Goal: Task Accomplishment & Management: Manage account settings

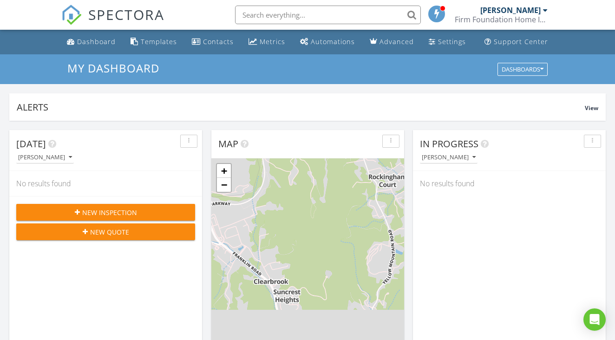
click at [438, 13] on span at bounding box center [437, 13] width 9 height 8
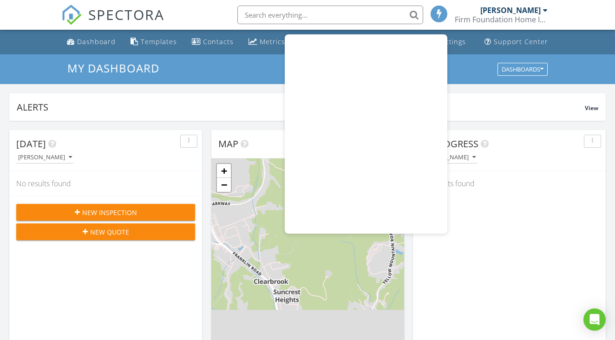
click at [437, 21] on div at bounding box center [439, 14] width 17 height 17
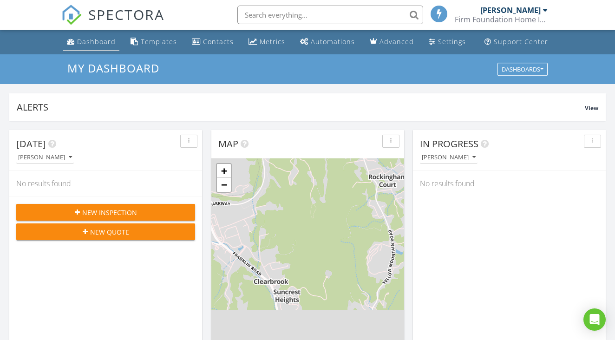
click at [101, 45] on div "Dashboard" at bounding box center [96, 41] width 39 height 9
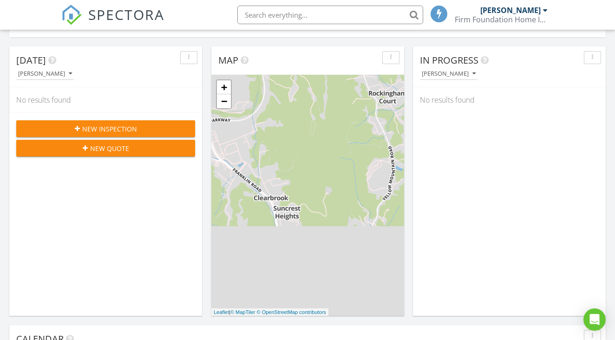
scroll to position [83, 0]
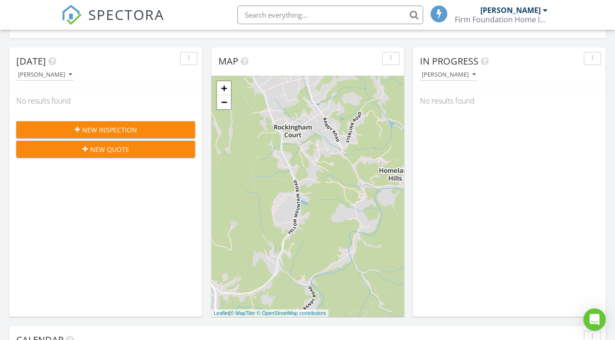
click at [249, 185] on div "+ − Leaflet | © MapTiler © OpenStreetMap contributors" at bounding box center [308, 196] width 193 height 241
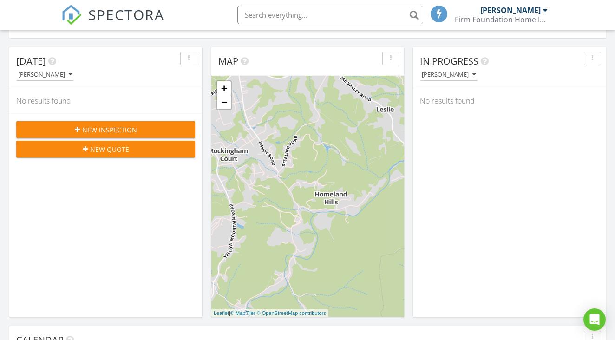
click at [327, 215] on div "+ − Leaflet | © MapTiler © OpenStreetMap contributors" at bounding box center [308, 196] width 193 height 241
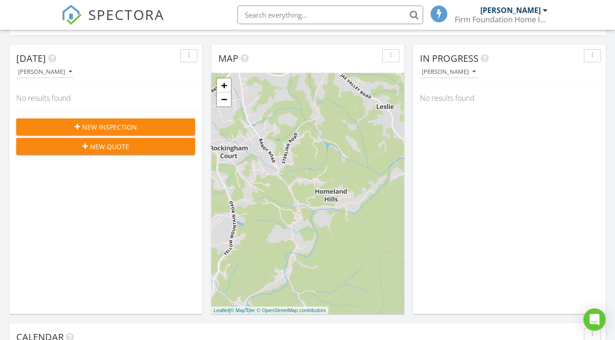
click at [221, 86] on link "+" at bounding box center [224, 86] width 14 height 14
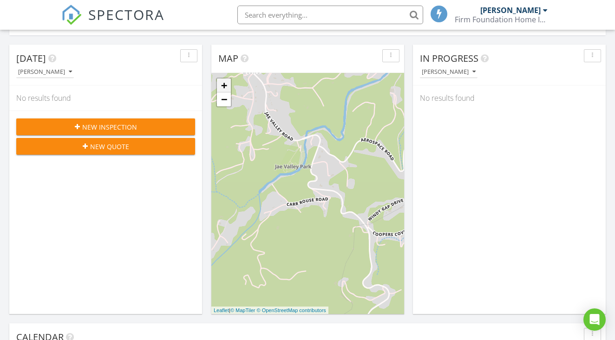
click at [226, 86] on link "+" at bounding box center [224, 86] width 14 height 14
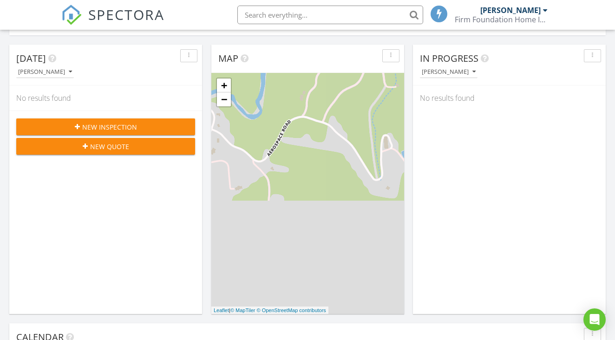
click at [395, 178] on div "+ − Leaflet | © MapTiler © OpenStreetMap contributors" at bounding box center [308, 193] width 193 height 241
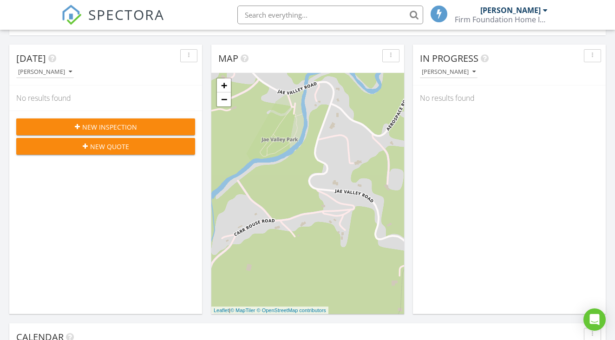
click at [357, 174] on div "+ − Leaflet | © MapTiler © OpenStreetMap contributors" at bounding box center [308, 193] width 193 height 241
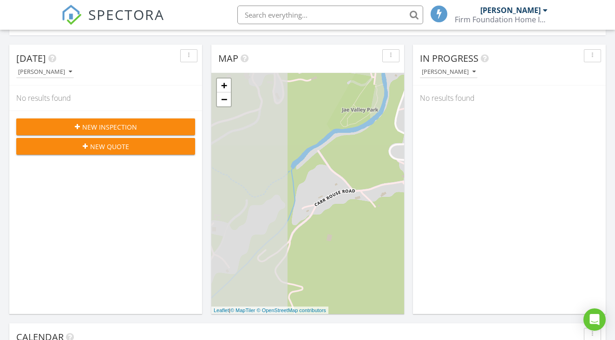
click at [346, 154] on div "+ − Leaflet | © MapTiler © OpenStreetMap contributors" at bounding box center [308, 193] width 193 height 241
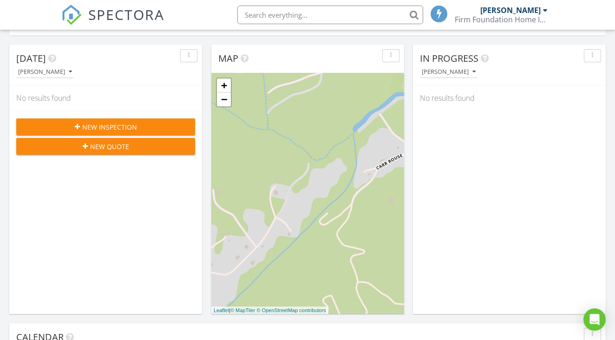
click at [325, 160] on div "+ − Leaflet | © MapTiler © OpenStreetMap contributors" at bounding box center [308, 193] width 193 height 241
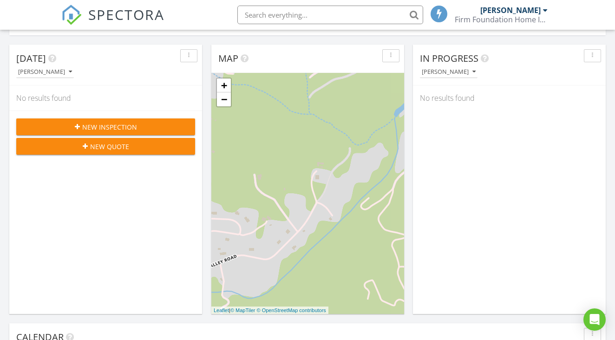
click at [318, 188] on div "+ − Leaflet | © MapTiler © OpenStreetMap contributors" at bounding box center [308, 193] width 193 height 241
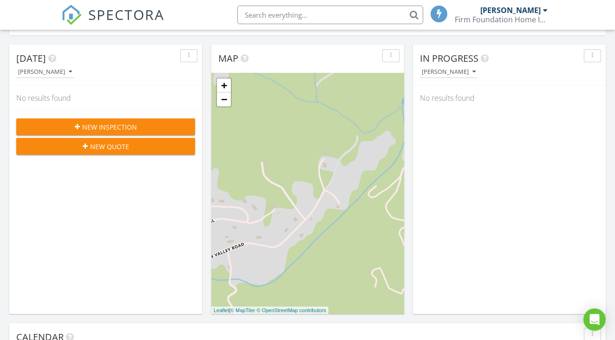
click at [297, 215] on div "+ − Leaflet | © MapTiler © OpenStreetMap contributors" at bounding box center [308, 193] width 193 height 241
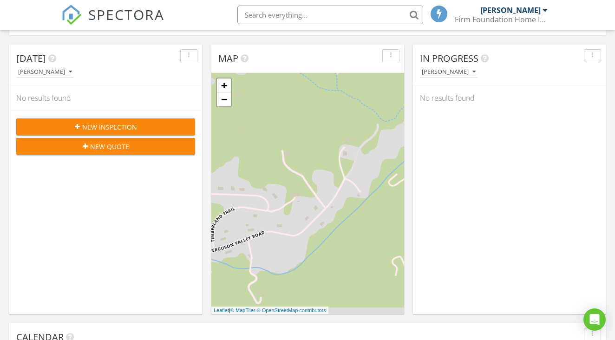
click at [300, 218] on div "+ − Leaflet | © MapTiler © OpenStreetMap contributors" at bounding box center [308, 193] width 193 height 241
click at [226, 88] on link "+" at bounding box center [224, 86] width 14 height 14
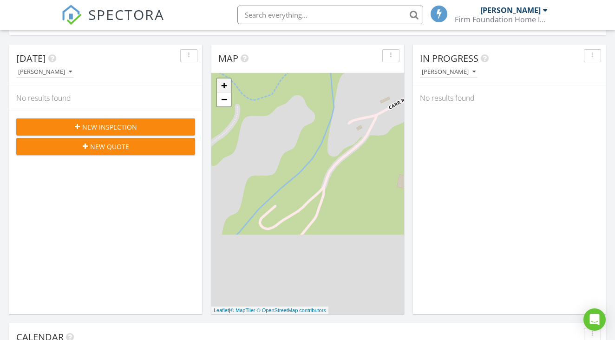
click at [226, 88] on link "+" at bounding box center [224, 86] width 14 height 14
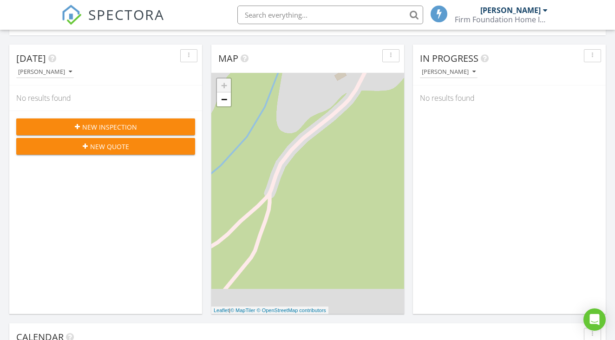
click at [285, 142] on div "+ − Leaflet | © MapTiler © OpenStreetMap contributors" at bounding box center [308, 193] width 193 height 241
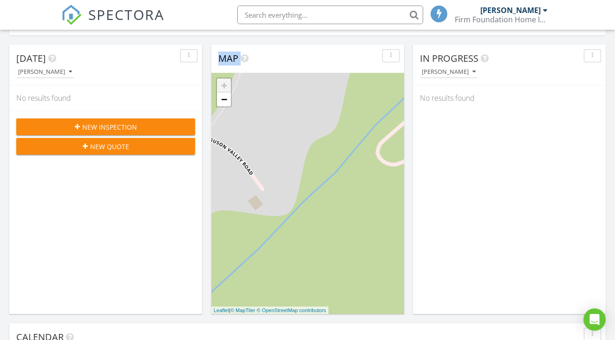
drag, startPoint x: 205, startPoint y: 180, endPoint x: 218, endPoint y: 180, distance: 13.5
click at [229, 178] on div "+ − Leaflet | © MapTiler © OpenStreetMap contributors" at bounding box center [308, 193] width 193 height 241
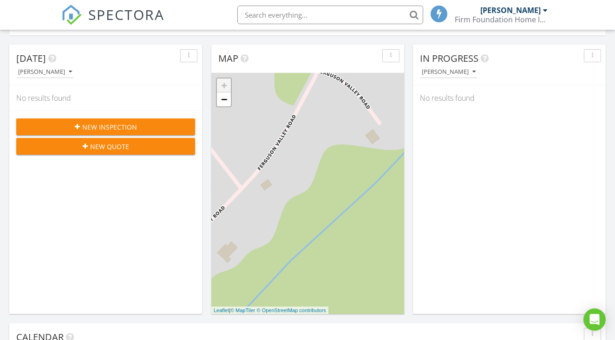
click at [345, 116] on div "+ − Leaflet | © MapTiler © OpenStreetMap contributors" at bounding box center [308, 193] width 193 height 241
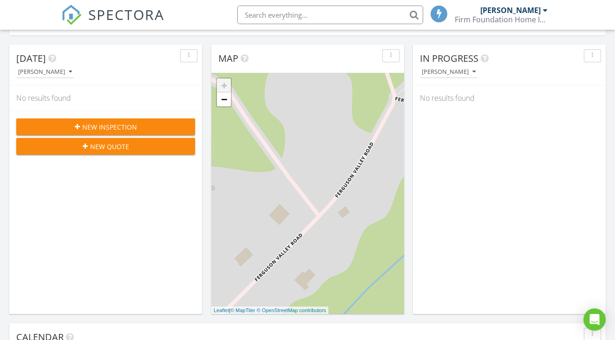
click at [356, 192] on div "+ − Leaflet | © MapTiler © OpenStreetMap contributors" at bounding box center [308, 193] width 193 height 241
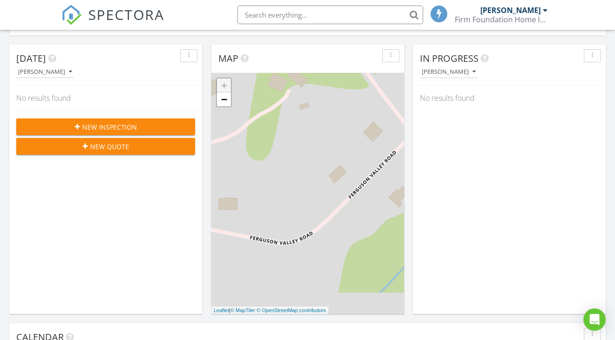
click at [377, 119] on div "+ − Leaflet | © MapTiler © OpenStreetMap contributors" at bounding box center [308, 193] width 193 height 241
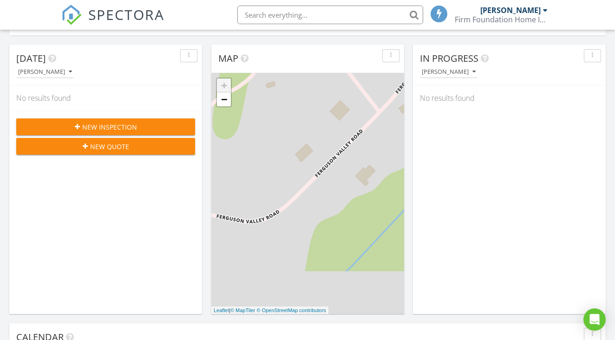
click at [283, 132] on div "+ − Leaflet | © MapTiler © OpenStreetMap contributors" at bounding box center [308, 193] width 193 height 241
click at [225, 101] on link "−" at bounding box center [224, 100] width 14 height 14
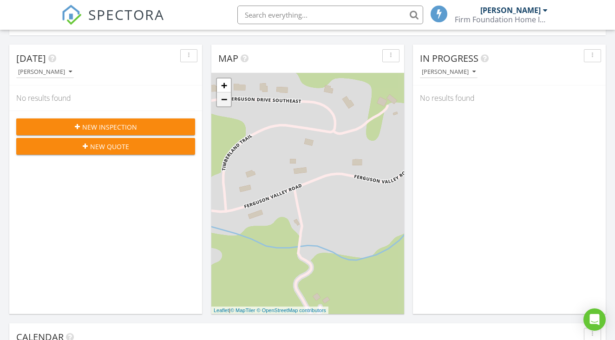
click at [229, 106] on link "−" at bounding box center [224, 100] width 14 height 14
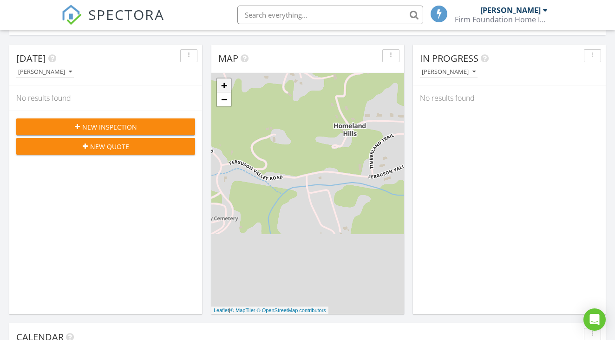
click at [223, 86] on link "+" at bounding box center [224, 86] width 14 height 14
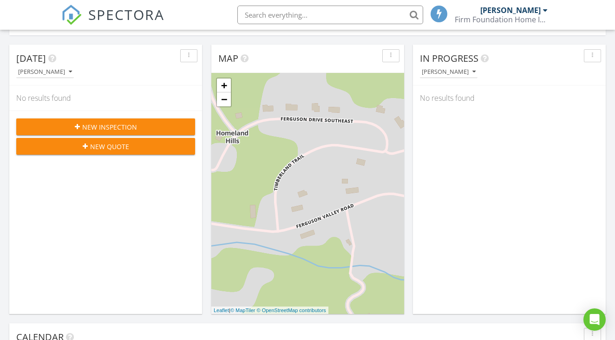
click at [344, 140] on div "+ − Leaflet | © MapTiler © OpenStreetMap contributors" at bounding box center [308, 193] width 193 height 241
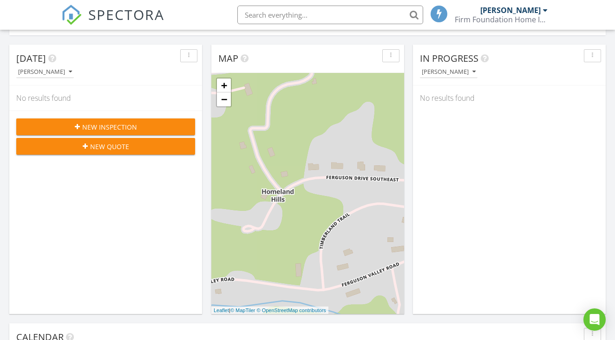
click at [298, 205] on div "+ − Leaflet | © MapTiler © OpenStreetMap contributors" at bounding box center [308, 193] width 193 height 241
click at [227, 105] on link "−" at bounding box center [224, 100] width 14 height 14
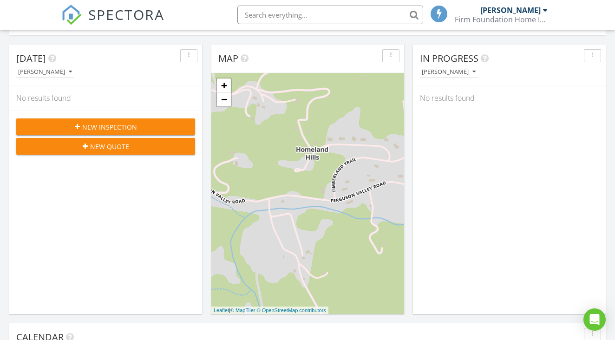
click at [245, 199] on div "+ − Leaflet | © MapTiler © OpenStreetMap contributors" at bounding box center [308, 193] width 193 height 241
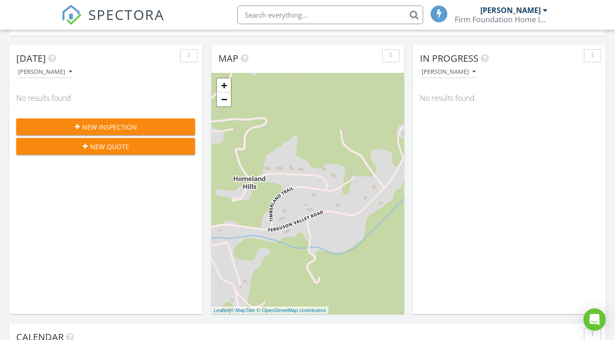
click at [256, 229] on div "+ − Leaflet | © MapTiler © OpenStreetMap contributors" at bounding box center [308, 193] width 193 height 241
click at [226, 103] on link "−" at bounding box center [224, 100] width 14 height 14
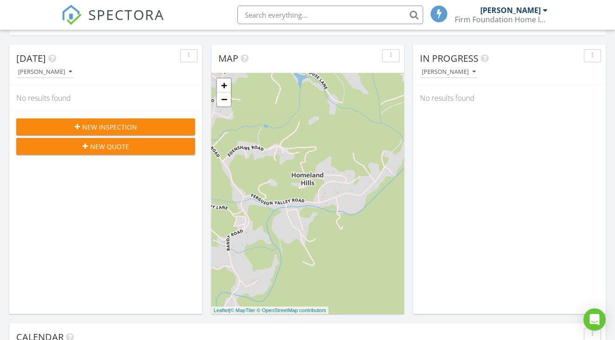
click at [277, 199] on div "+ − Leaflet | © MapTiler © OpenStreetMap contributors" at bounding box center [308, 193] width 193 height 241
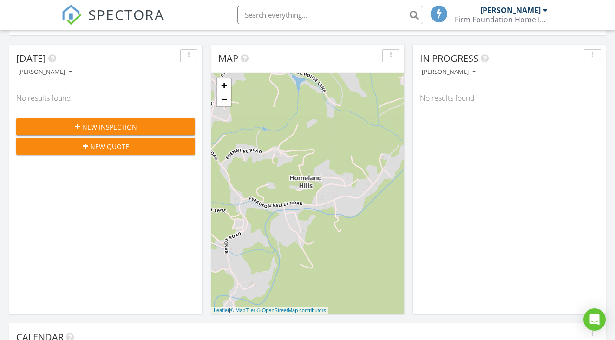
click at [274, 194] on div "+ − Leaflet | © MapTiler © OpenStreetMap contributors" at bounding box center [308, 193] width 193 height 241
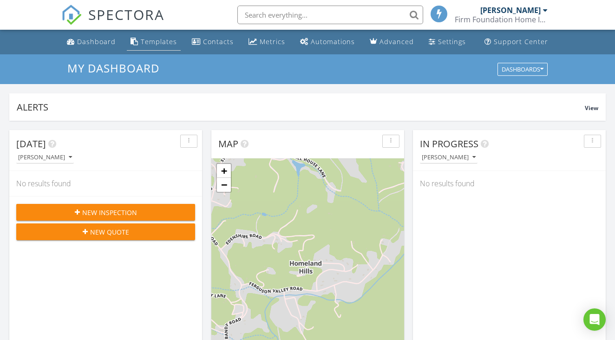
scroll to position [0, 0]
click at [438, 42] on div "Settings" at bounding box center [452, 41] width 28 height 9
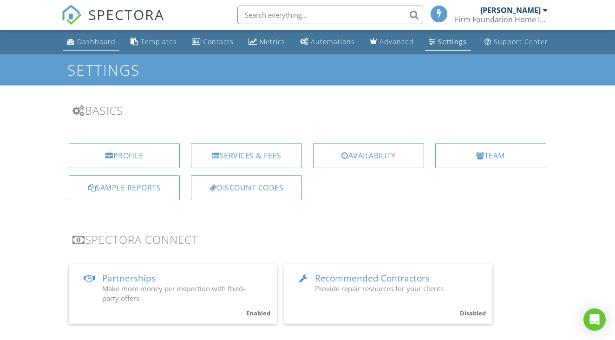
click at [107, 45] on div "Dashboard" at bounding box center [96, 41] width 39 height 9
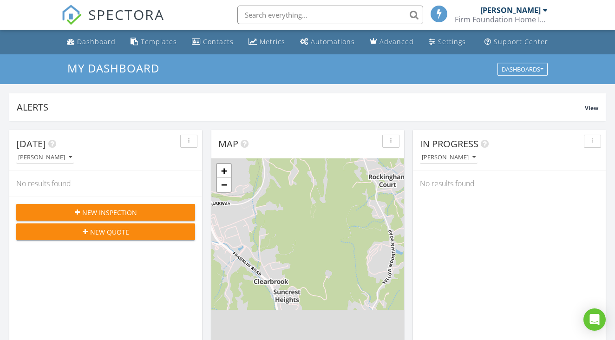
click at [544, 9] on div at bounding box center [545, 10] width 5 height 7
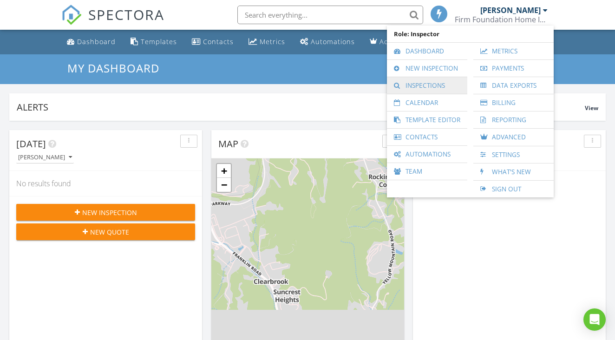
click at [438, 86] on link "Inspections" at bounding box center [427, 85] width 71 height 17
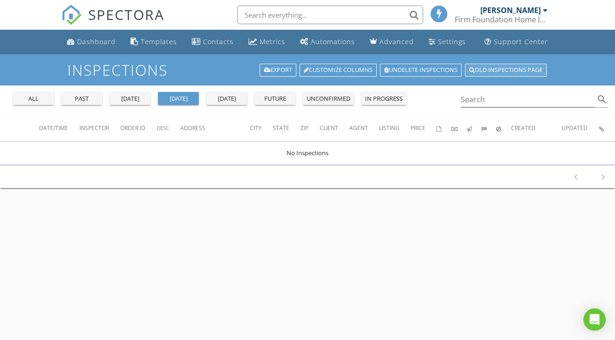
click at [531, 72] on link "Old inspections page" at bounding box center [506, 70] width 82 height 13
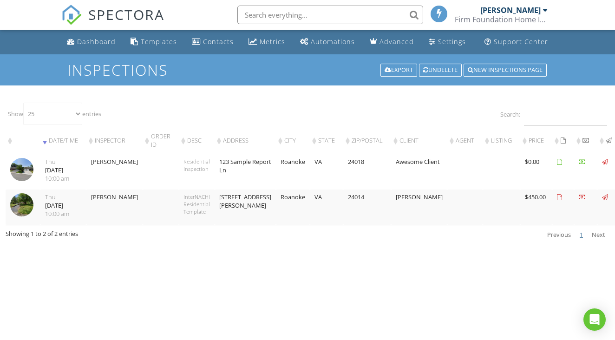
select select "25"
click at [22, 169] on img at bounding box center [21, 169] width 23 height 23
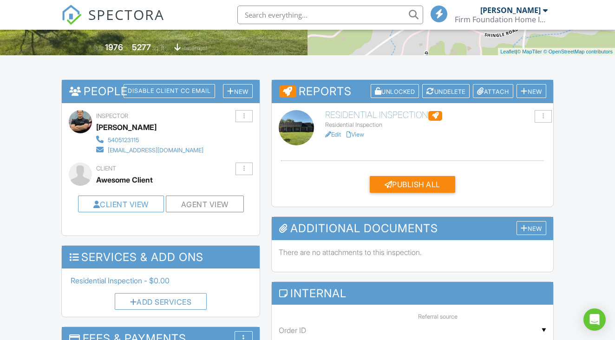
scroll to position [192, 0]
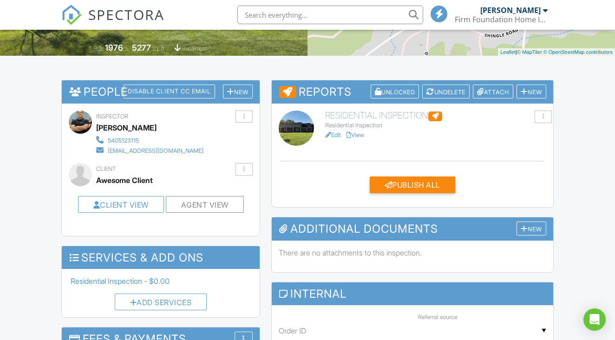
click at [258, 301] on div "Residential Inspection - $0.00 Add Services" at bounding box center [161, 293] width 198 height 48
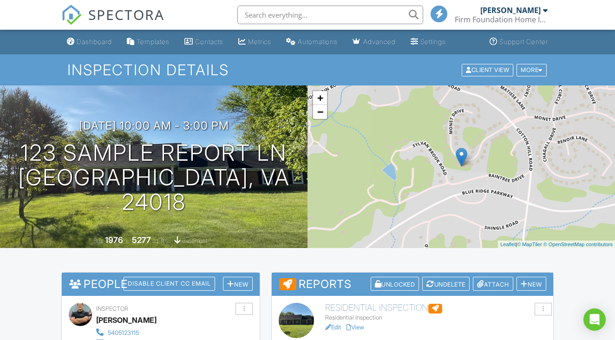
scroll to position [0, 0]
click at [82, 42] on div "Dashboard" at bounding box center [94, 42] width 35 height 8
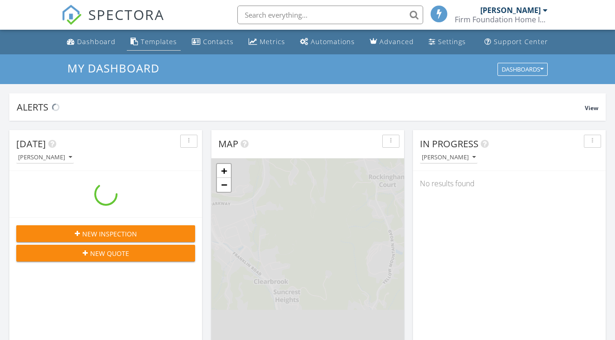
click at [168, 44] on div "Templates" at bounding box center [159, 41] width 36 height 9
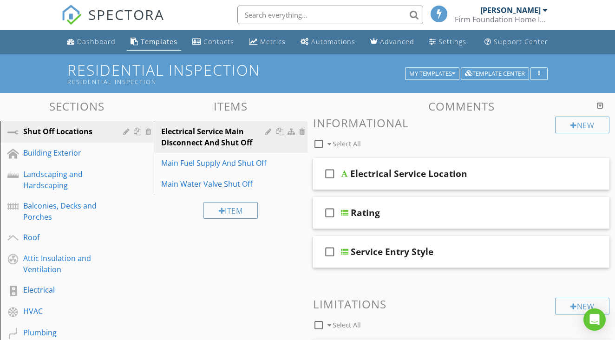
click at [112, 14] on span "SPECTORA" at bounding box center [126, 15] width 76 height 20
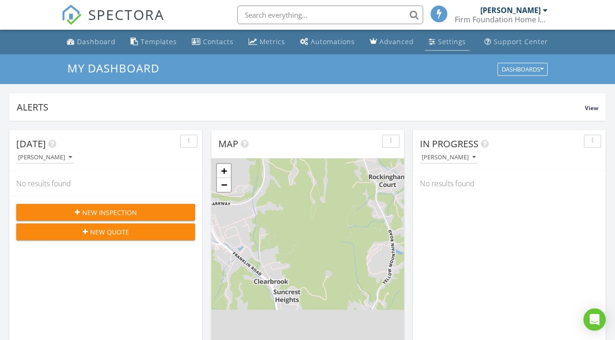
click at [429, 40] on div "Settings" at bounding box center [432, 41] width 7 height 7
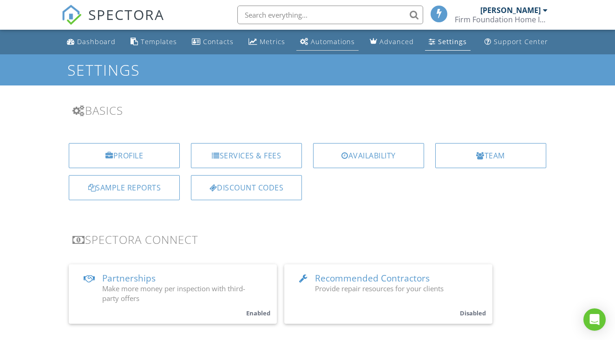
click at [329, 45] on div "Automations" at bounding box center [333, 41] width 44 height 9
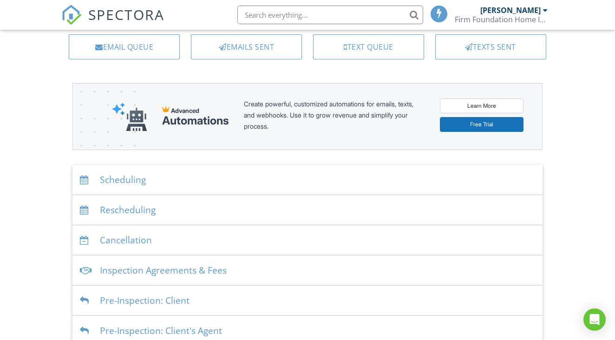
scroll to position [59, 0]
click at [128, 178] on div "Scheduling" at bounding box center [308, 180] width 470 height 30
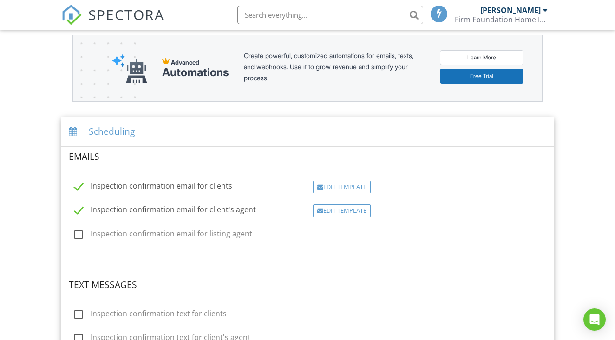
scroll to position [110, 0]
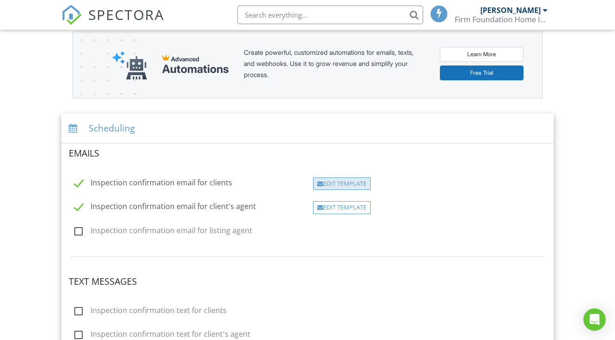
click at [331, 180] on div "Edit Template" at bounding box center [342, 184] width 58 height 13
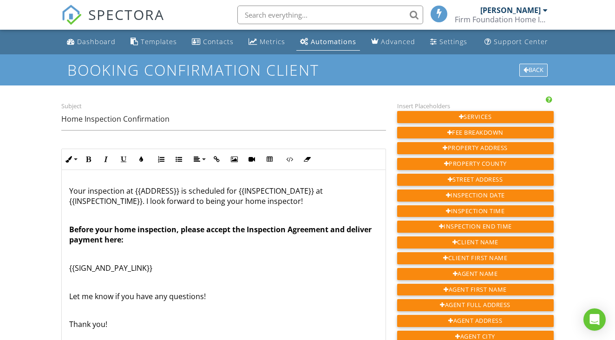
click at [542, 73] on div "Back" at bounding box center [534, 70] width 28 height 13
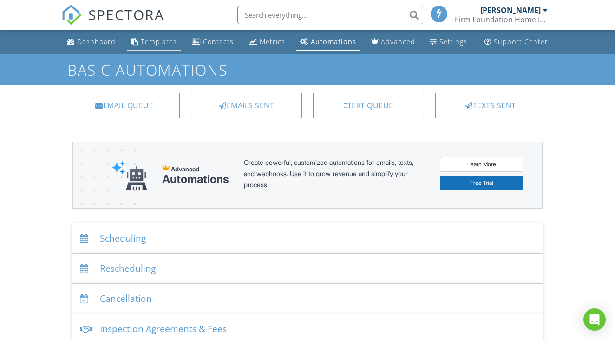
click at [145, 41] on div "Templates" at bounding box center [159, 41] width 36 height 9
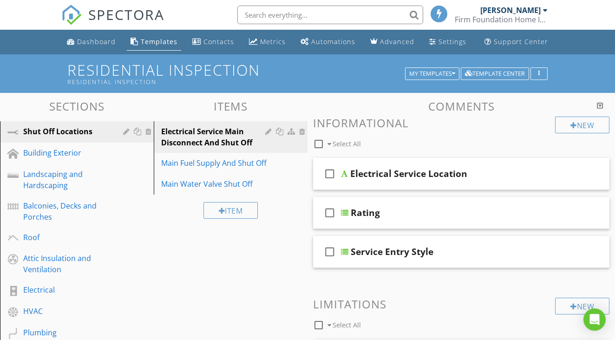
scroll to position [4, 0]
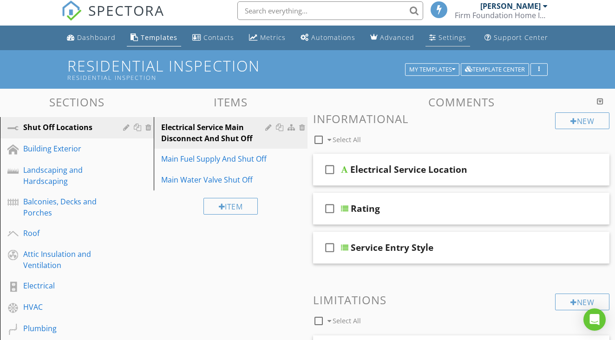
click at [444, 38] on div "Settings" at bounding box center [453, 37] width 28 height 9
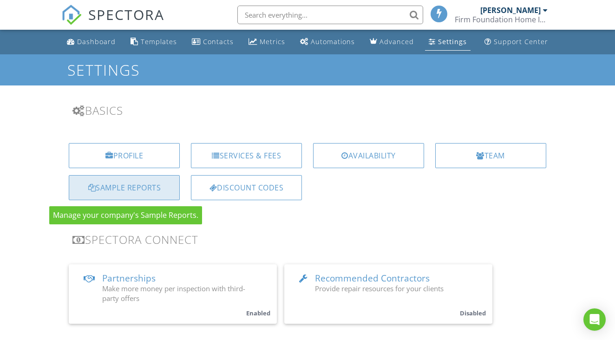
click at [134, 187] on div "Sample Reports" at bounding box center [124, 187] width 111 height 25
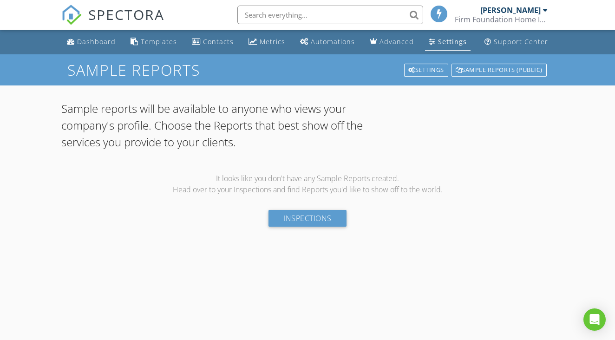
click at [449, 47] on link "Settings" at bounding box center [448, 41] width 46 height 17
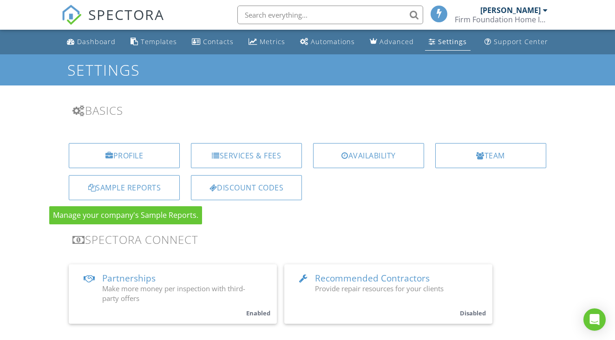
click at [126, 193] on div "Sample Reports" at bounding box center [124, 187] width 111 height 25
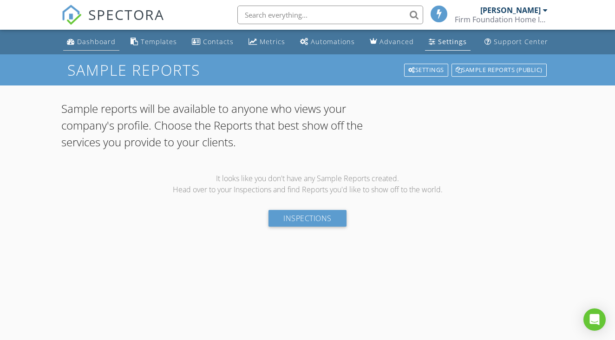
click at [89, 37] on div "Dashboard" at bounding box center [96, 41] width 39 height 9
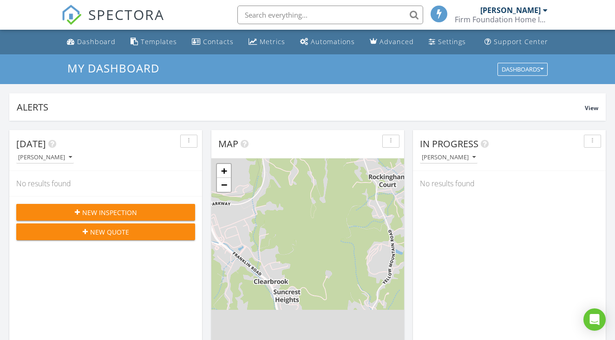
scroll to position [846, 616]
click at [107, 41] on div "Dashboard" at bounding box center [96, 41] width 39 height 9
click at [429, 43] on div "Settings" at bounding box center [432, 41] width 7 height 7
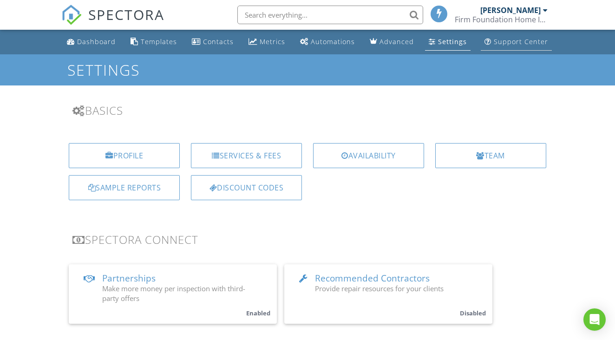
click at [510, 47] on link "Support Center" at bounding box center [516, 41] width 71 height 17
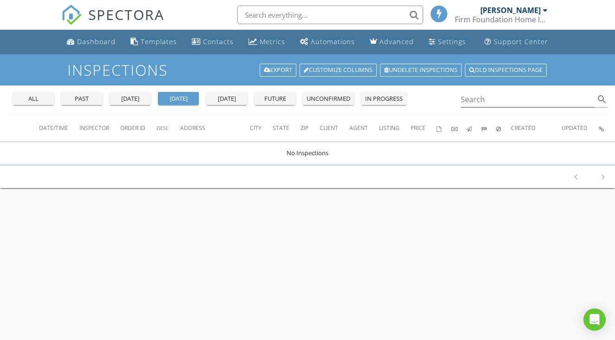
click at [547, 13] on div at bounding box center [545, 10] width 5 height 7
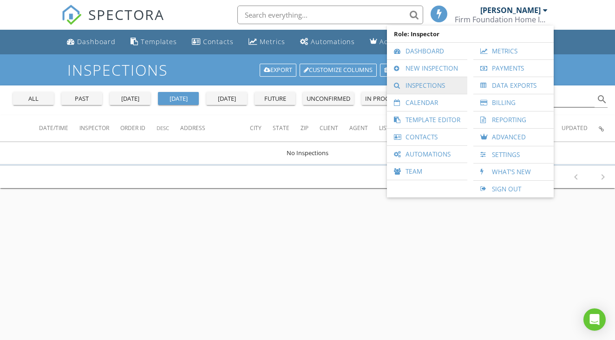
click at [419, 87] on link "Inspections" at bounding box center [427, 85] width 71 height 17
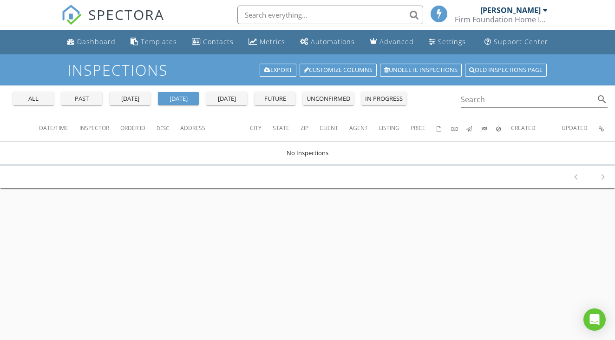
click at [91, 105] on div "all past [DATE] [DATE] [DATE] future unconfirmed in progress" at bounding box center [209, 97] width 401 height 22
click at [91, 102] on div "past" at bounding box center [81, 98] width 33 height 9
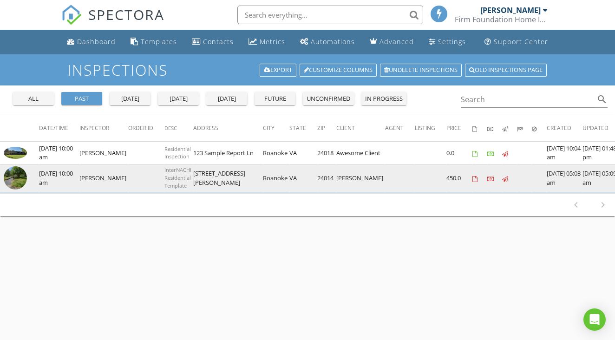
click at [43, 185] on td "[DATE] 10:00 am" at bounding box center [59, 178] width 40 height 28
click at [20, 177] on img at bounding box center [15, 177] width 23 height 23
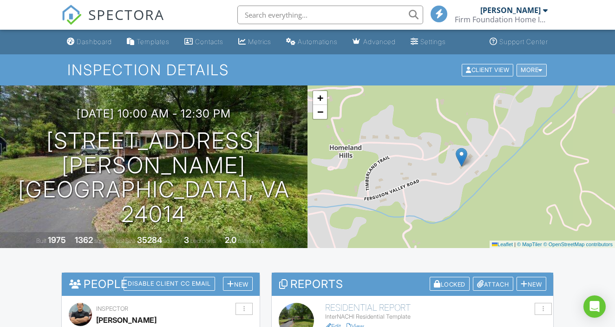
click at [542, 69] on div at bounding box center [541, 70] width 4 height 6
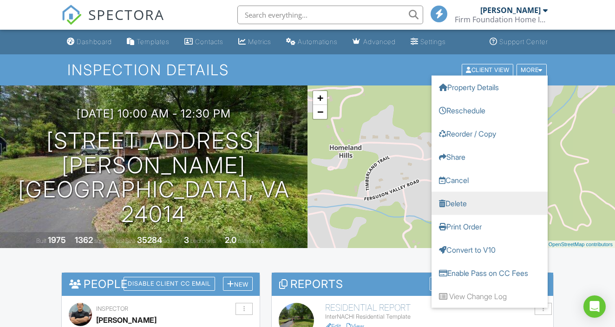
click at [457, 199] on link "Delete" at bounding box center [490, 203] width 116 height 23
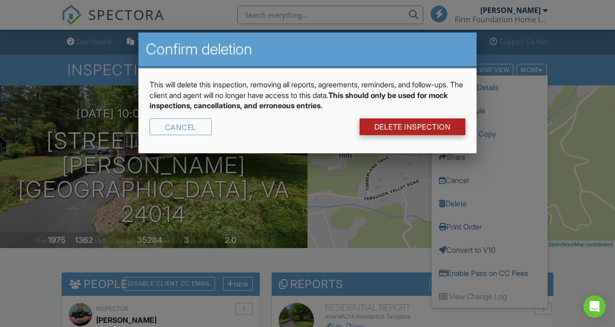
click at [392, 125] on link "DELETE Inspection" at bounding box center [413, 127] width 106 height 17
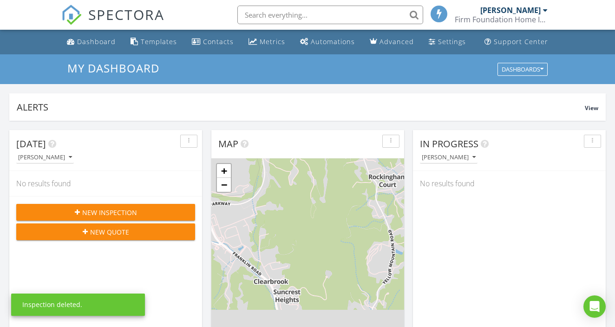
click at [545, 12] on div at bounding box center [545, 10] width 5 height 7
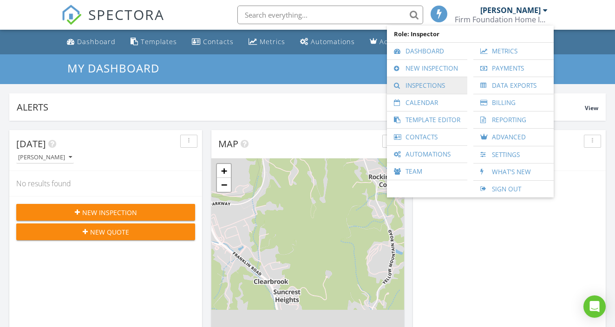
scroll to position [5, 0]
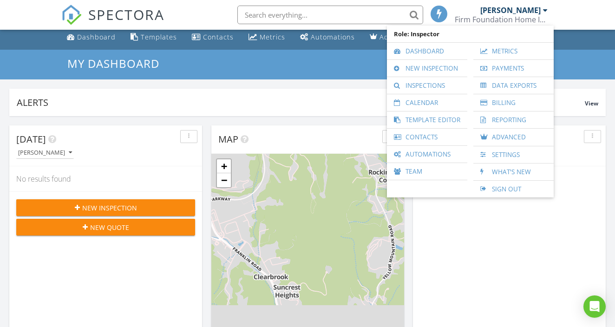
click at [314, 78] on div "My Dashboard Dashboards" at bounding box center [307, 65] width 615 height 30
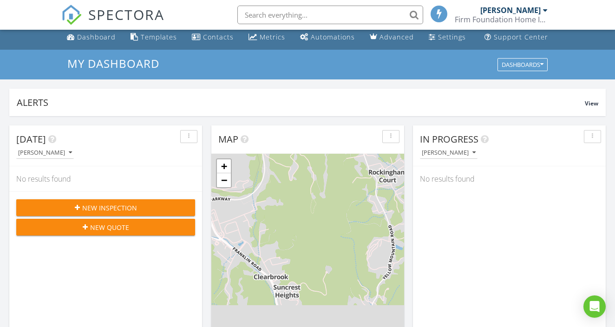
click at [538, 8] on div "[PERSON_NAME]" at bounding box center [511, 10] width 60 height 9
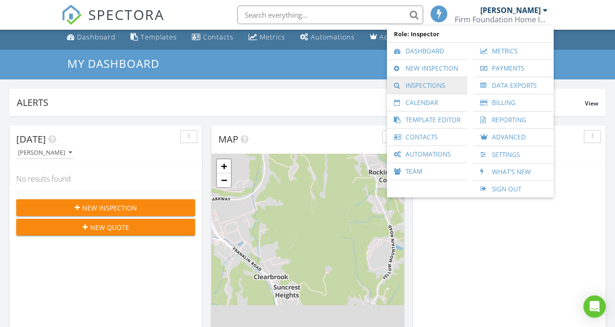
click at [414, 87] on link "Inspections" at bounding box center [427, 85] width 71 height 17
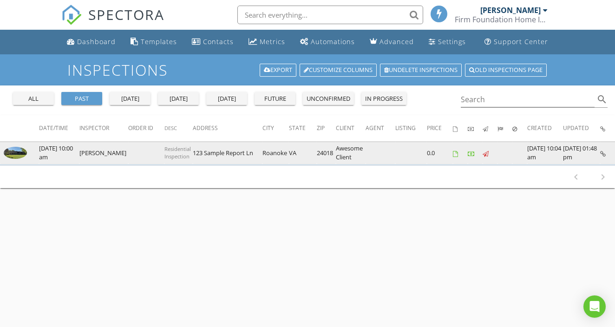
click at [19, 155] on img at bounding box center [15, 153] width 23 height 12
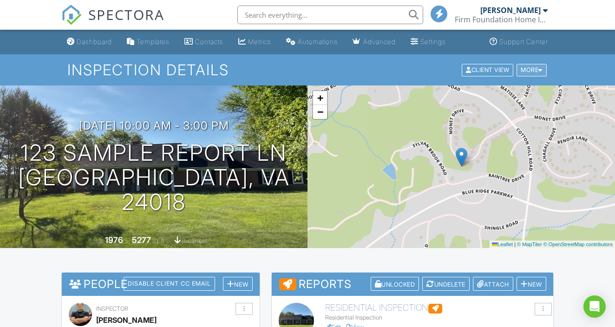
click at [538, 66] on div "More" at bounding box center [532, 70] width 30 height 13
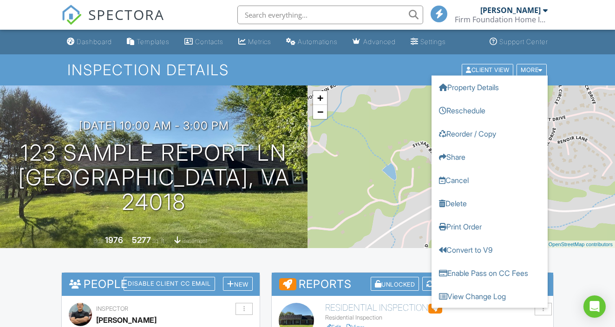
click at [389, 72] on h1 "Inspection Details" at bounding box center [307, 70] width 481 height 16
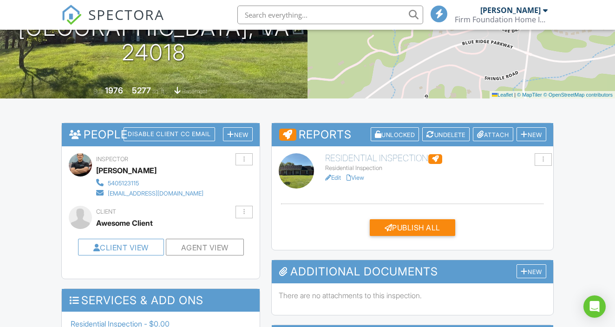
scroll to position [151, 0]
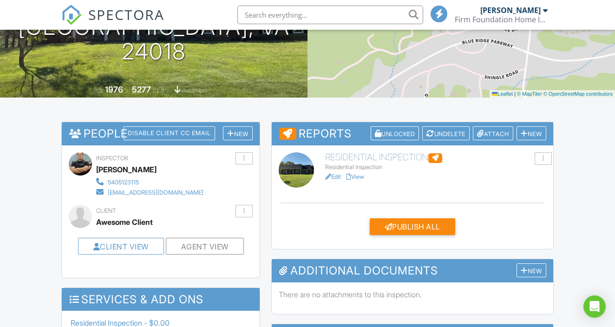
click at [356, 159] on h6 "Residential Inspection" at bounding box center [435, 157] width 221 height 10
